Goal: Information Seeking & Learning: Learn about a topic

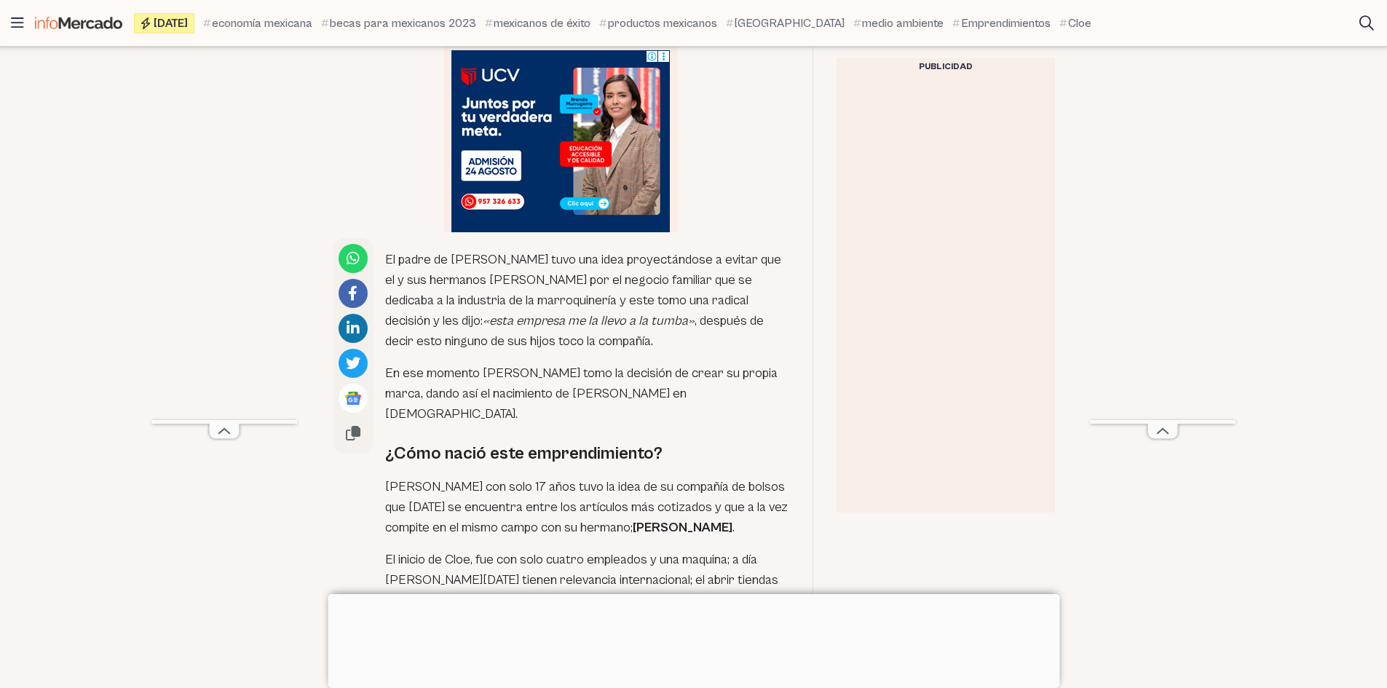
scroll to position [874, 0]
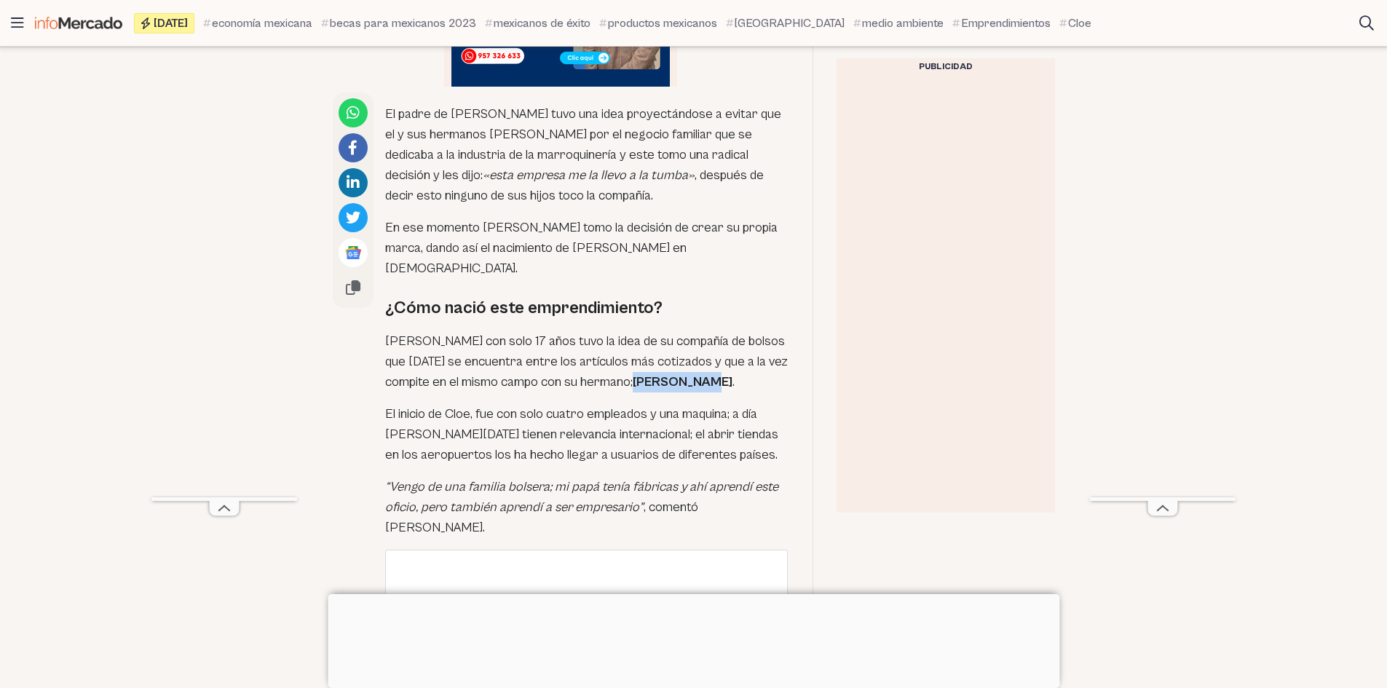
drag, startPoint x: 562, startPoint y: 360, endPoint x: 622, endPoint y: 360, distance: 59.7
click at [633, 374] on strong "[PERSON_NAME]" at bounding box center [683, 381] width 100 height 15
copy strong "[PERSON_NAME]"
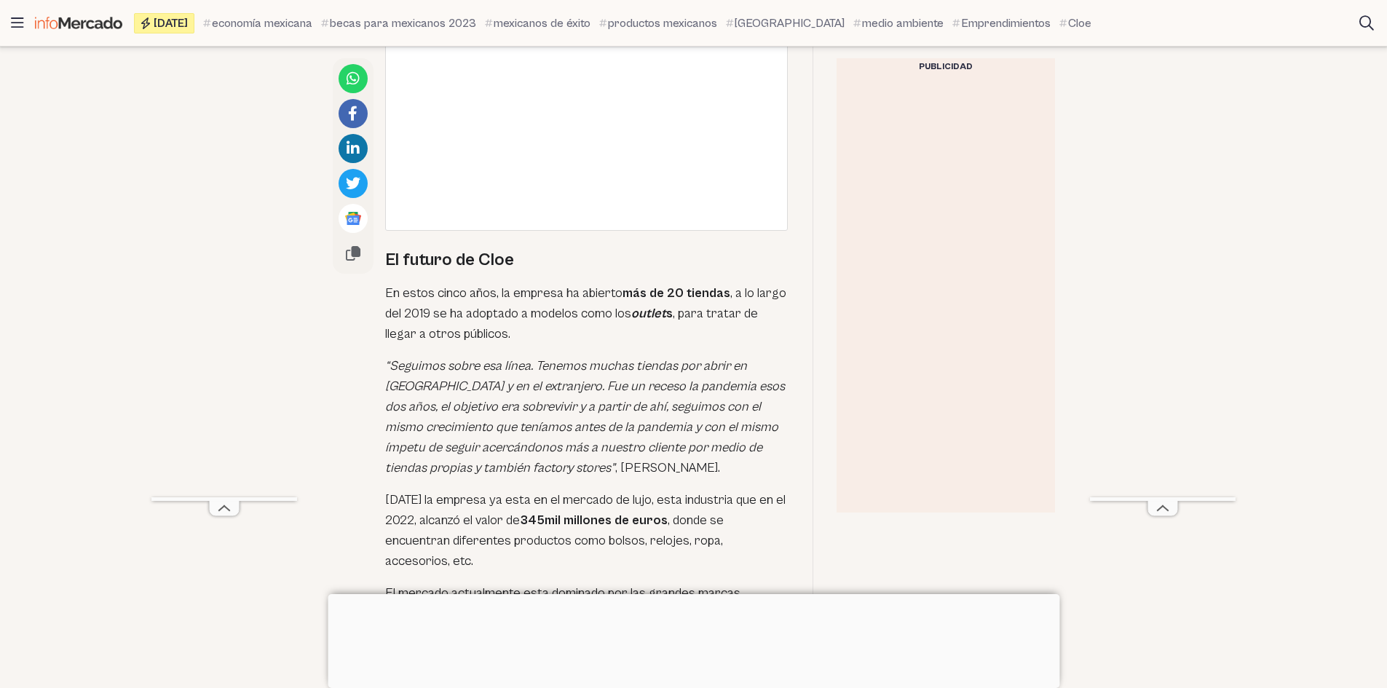
scroll to position [2475, 0]
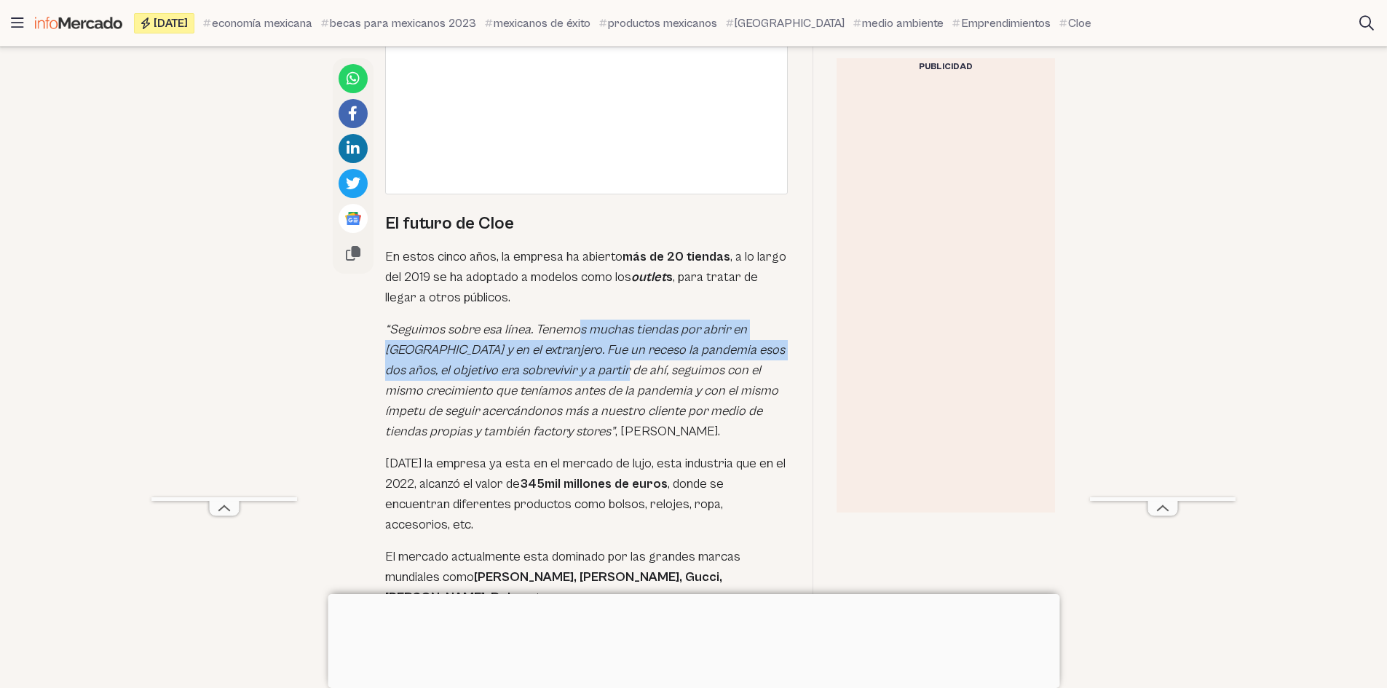
drag, startPoint x: 576, startPoint y: 284, endPoint x: 568, endPoint y: 331, distance: 48.0
click at [568, 331] on em "“Seguimos sobre esa línea. Tenemos muchas tiendas por abrir en [GEOGRAPHIC_DATA…" at bounding box center [585, 380] width 400 height 117
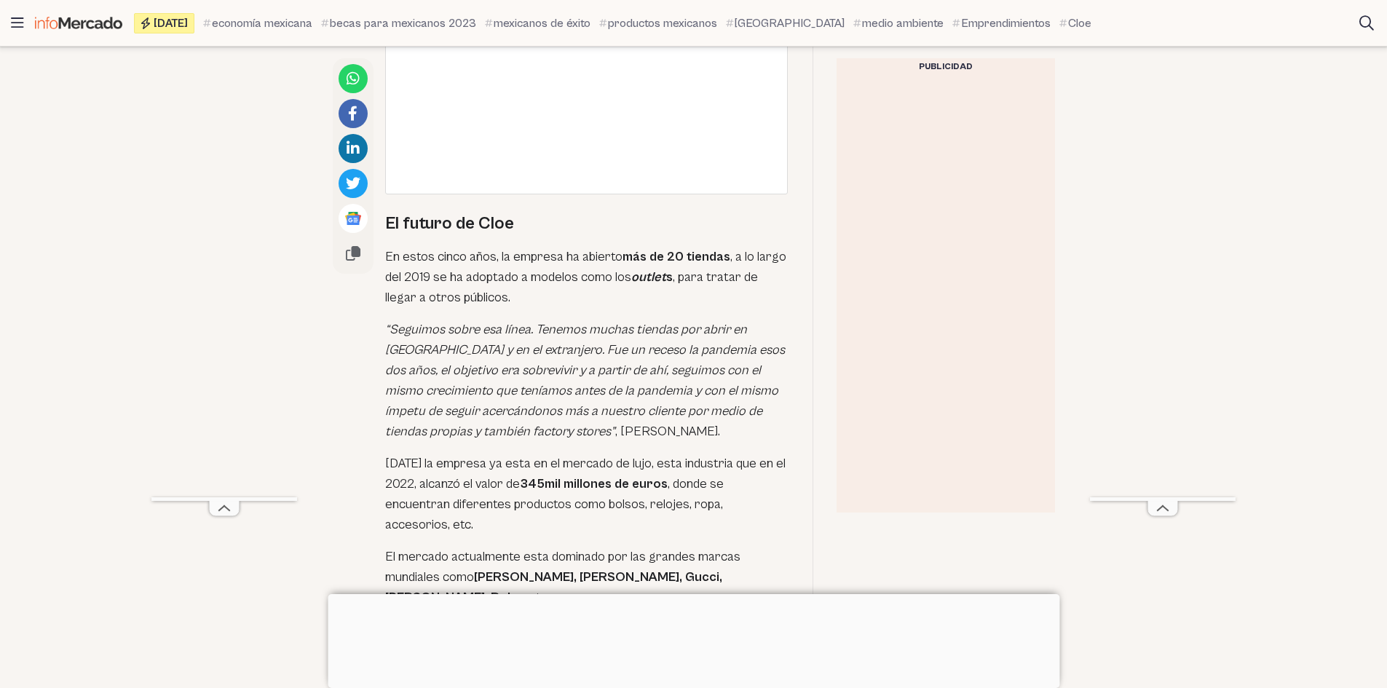
click at [534, 375] on em "“Seguimos sobre esa línea. Tenemos muchas tiendas por abrir en [GEOGRAPHIC_DATA…" at bounding box center [585, 380] width 400 height 117
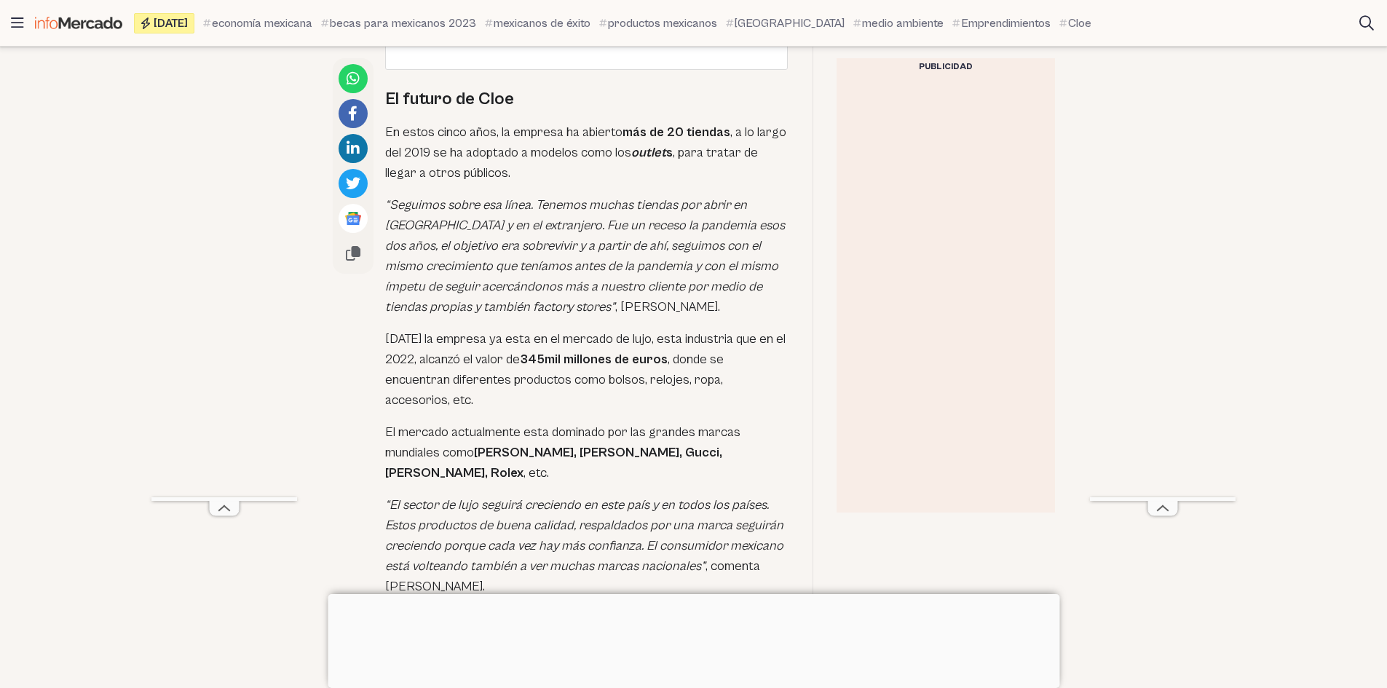
scroll to position [2621, 0]
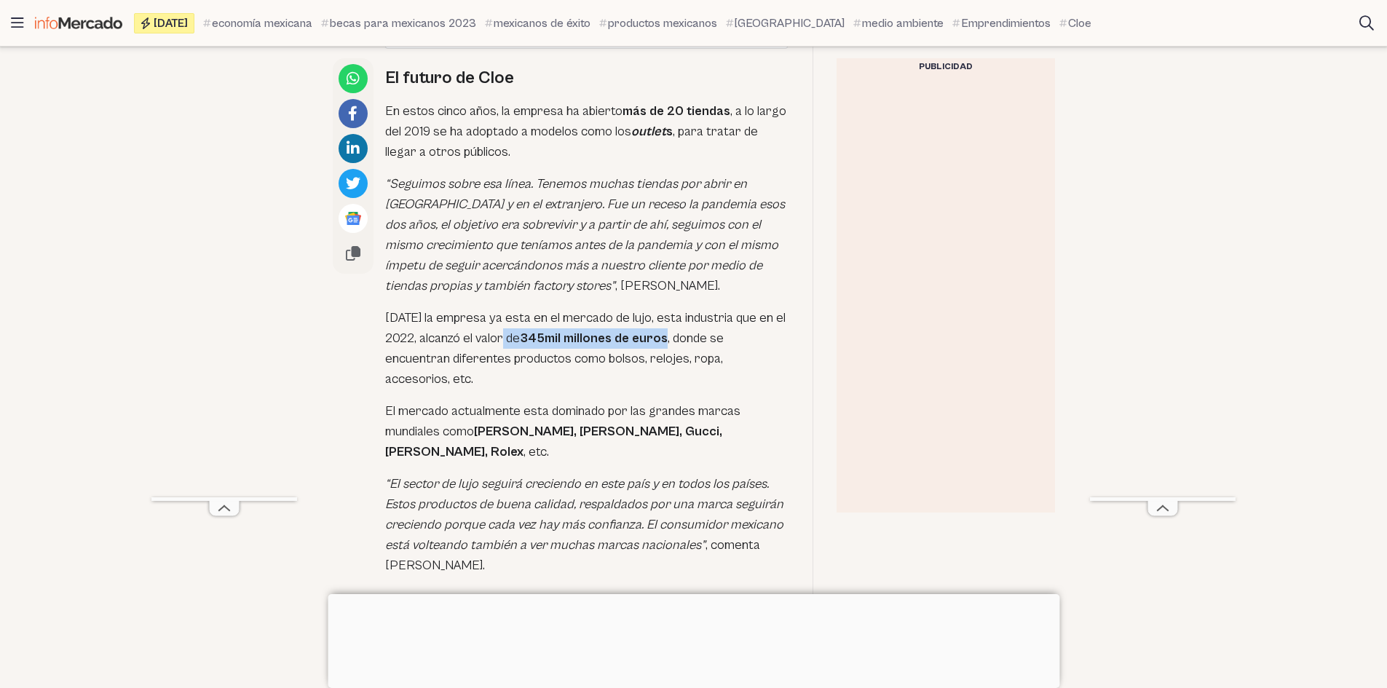
drag, startPoint x: 523, startPoint y: 299, endPoint x: 667, endPoint y: 289, distance: 143.7
click at [667, 308] on p "[DATE] la empresa ya esta en el mercado de lujo, esta industria que en el 2022,…" at bounding box center [587, 349] width 404 height 82
copy p "345mil millones de euros"
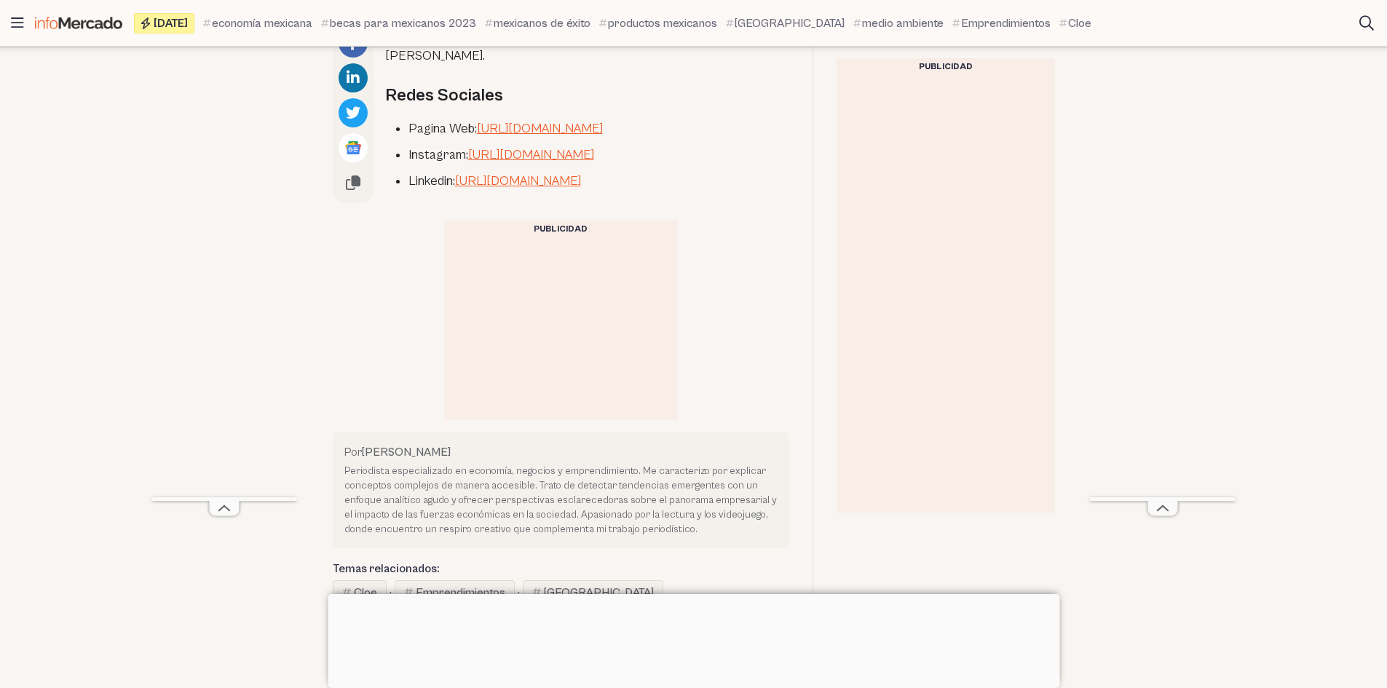
scroll to position [874, 0]
